Goal: Information Seeking & Learning: Find specific page/section

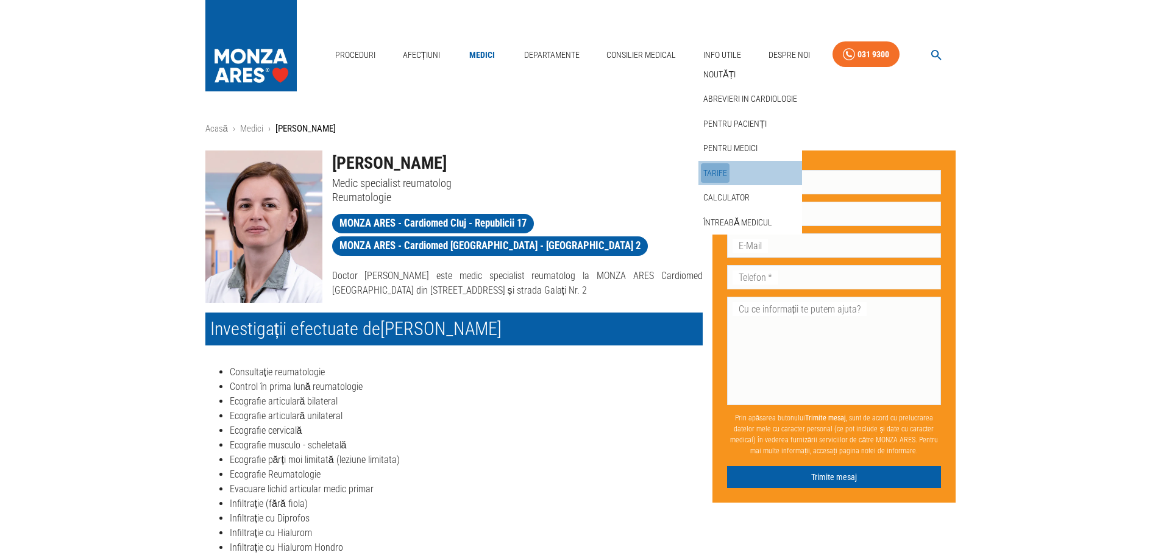
click at [720, 170] on link "Tarife" at bounding box center [715, 173] width 29 height 20
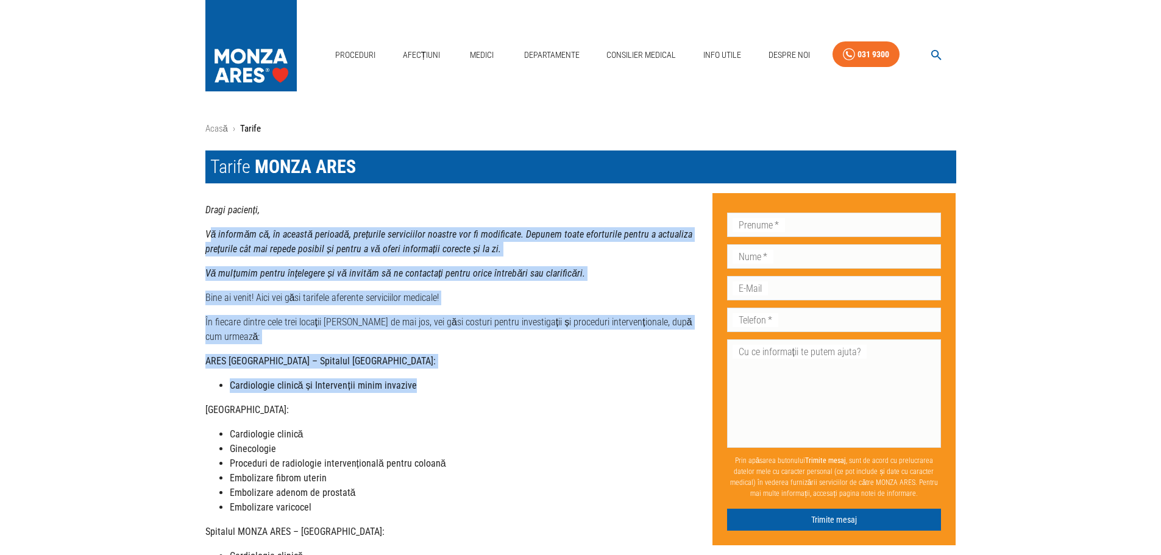
drag, startPoint x: 211, startPoint y: 240, endPoint x: 435, endPoint y: 355, distance: 252.5
click at [435, 355] on div "Dragi pacienți, Vă informăm că, în această perioadă, prețurile serviciilor noas…" at bounding box center [453, 532] width 497 height 658
click at [218, 129] on link "Acasă" at bounding box center [216, 128] width 23 height 11
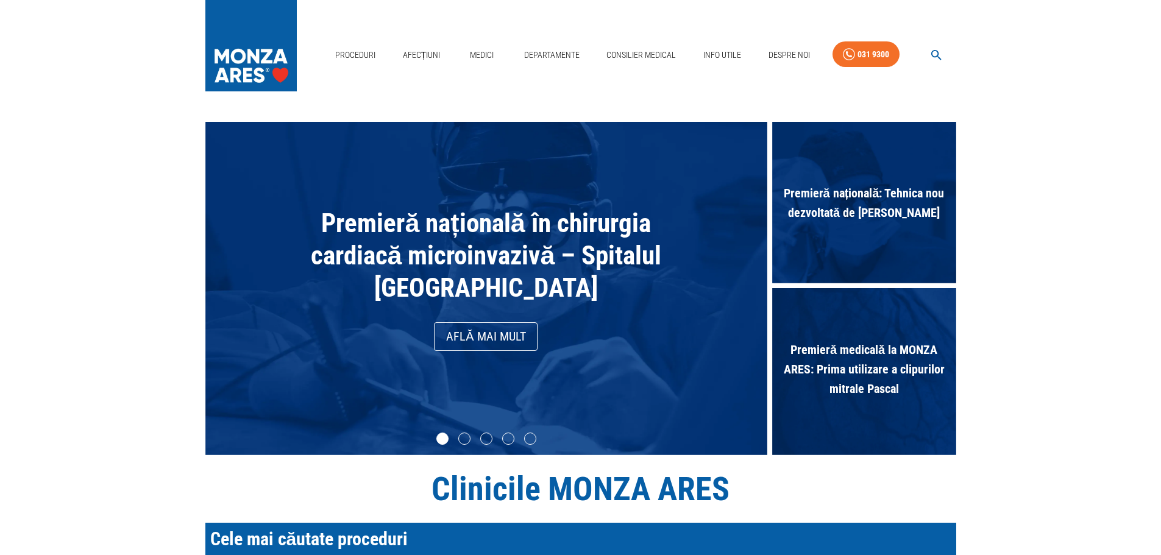
click at [936, 52] on icon "button" at bounding box center [937, 55] width 14 height 14
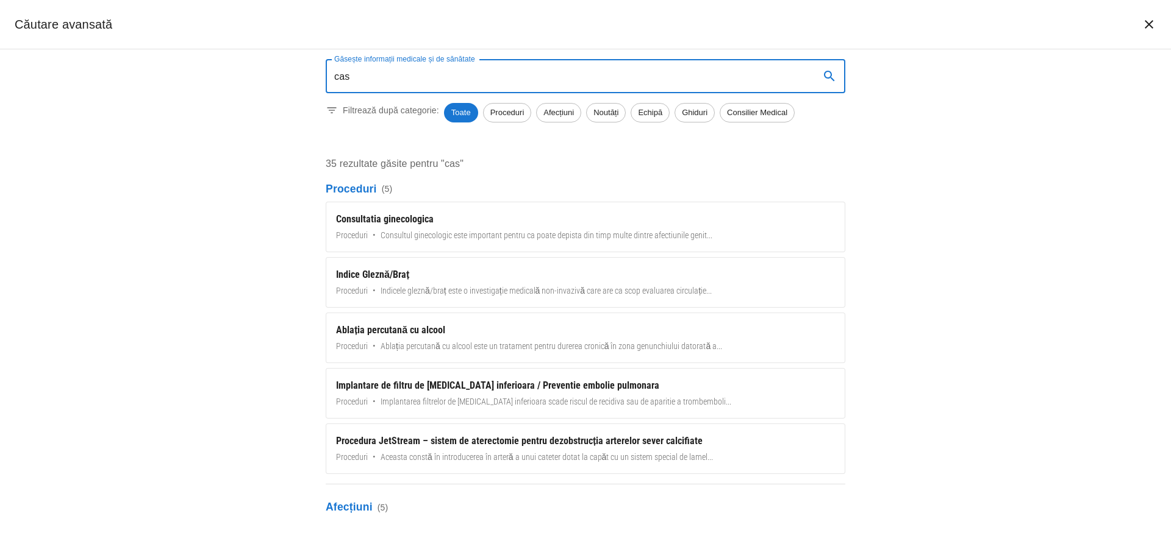
type input "cas"
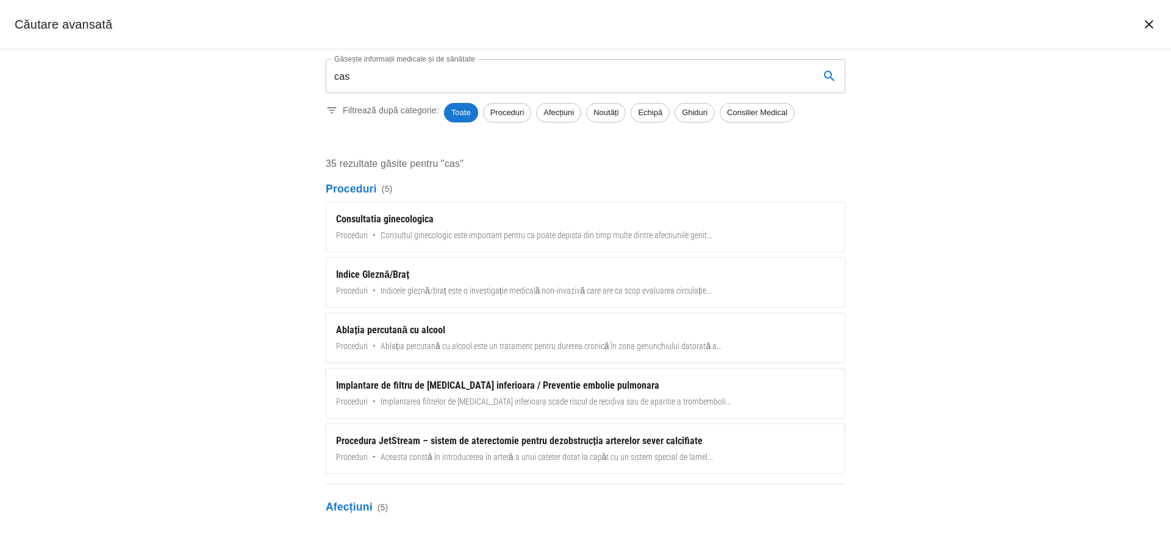
click at [353, 511] on p "Afecțiuni ( 5 )" at bounding box center [585, 507] width 519 height 16
click at [370, 507] on p "Afecțiuni ( 5 )" at bounding box center [585, 507] width 519 height 16
